Goal: Transaction & Acquisition: Purchase product/service

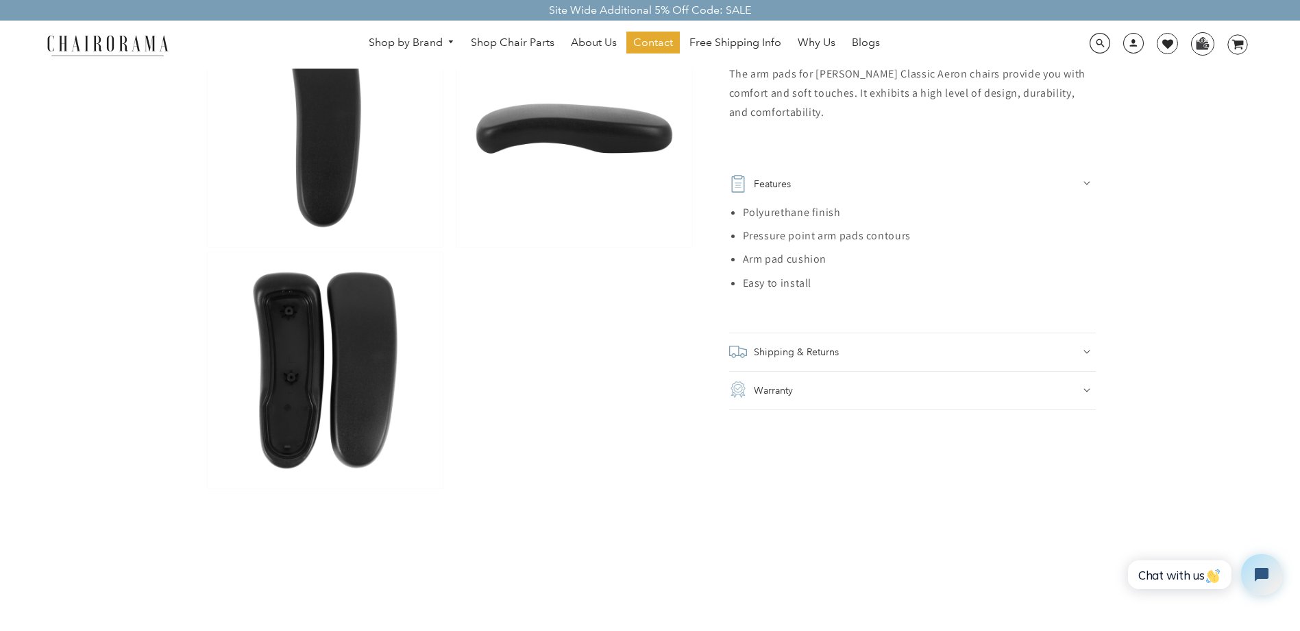
click at [1089, 182] on icon at bounding box center [1087, 183] width 7 height 4
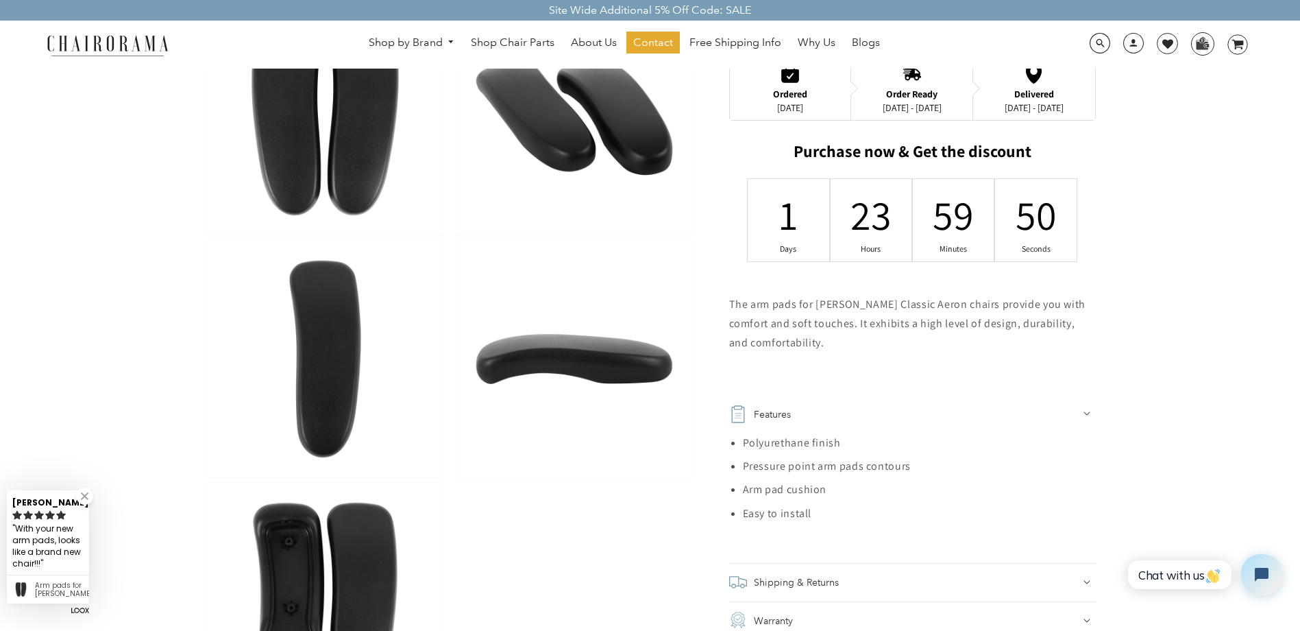
scroll to position [274, 0]
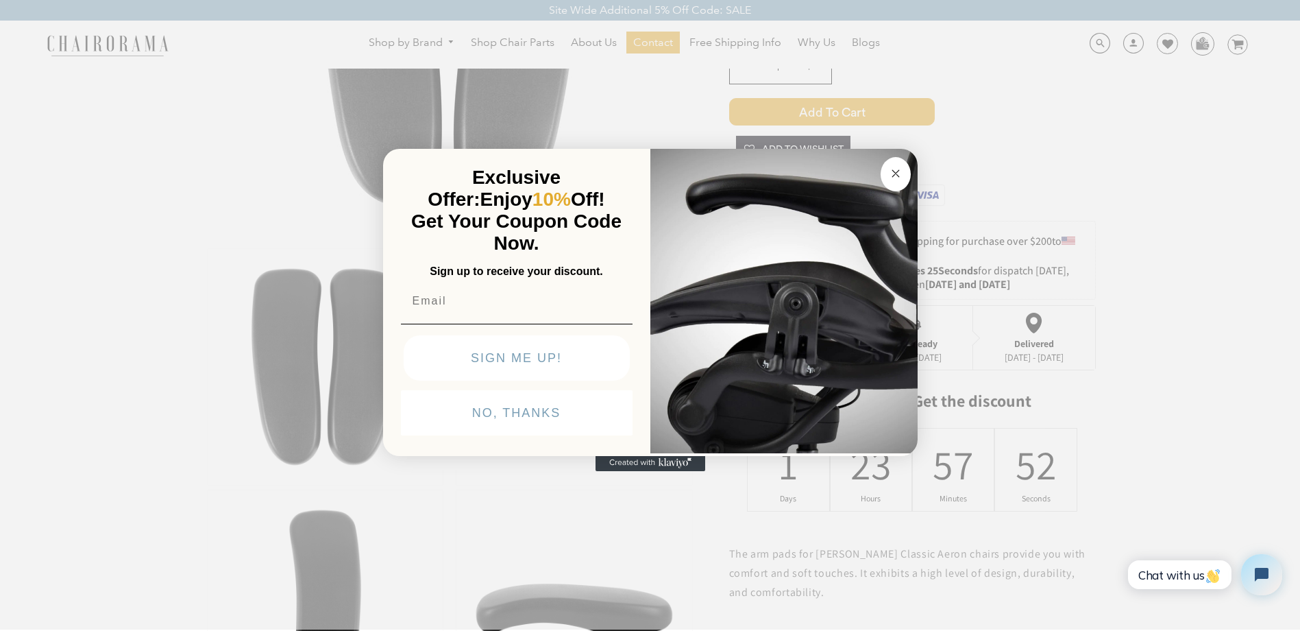
click at [894, 168] on circle "Close dialog" at bounding box center [896, 174] width 16 height 16
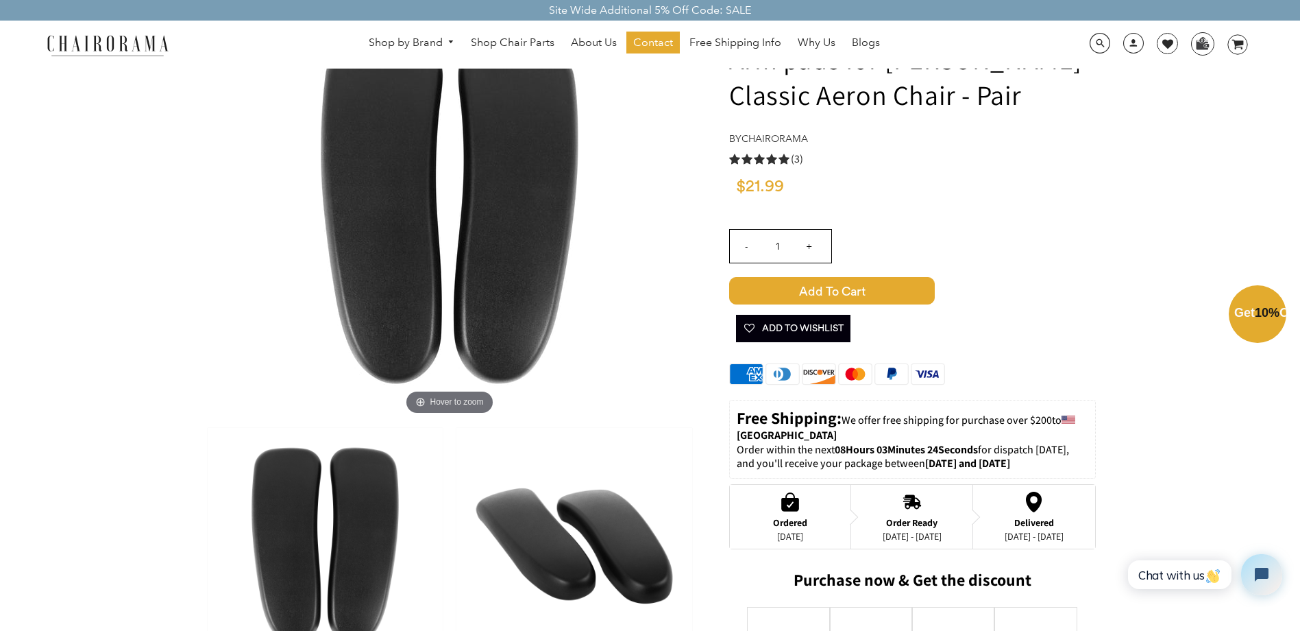
scroll to position [0, 0]
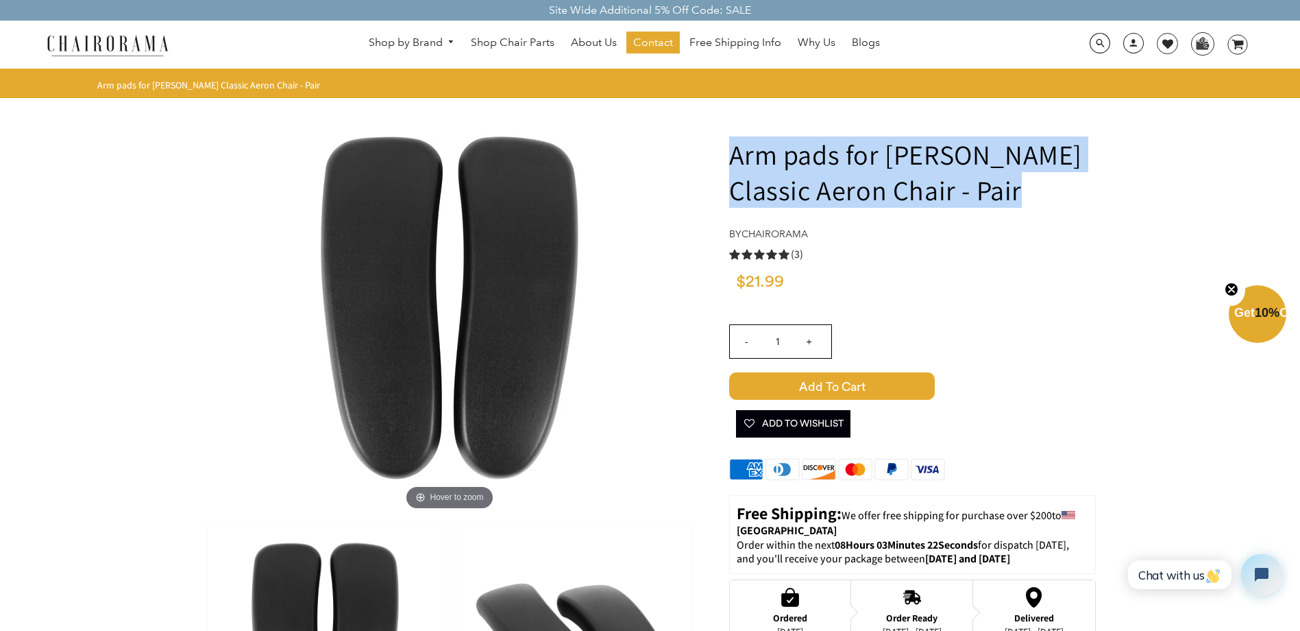
drag, startPoint x: 1025, startPoint y: 197, endPoint x: 700, endPoint y: 150, distance: 329.0
copy h1 "Arm pads for [PERSON_NAME] Classic Aeron Chair - Pair"
